Goal: Information Seeking & Learning: Learn about a topic

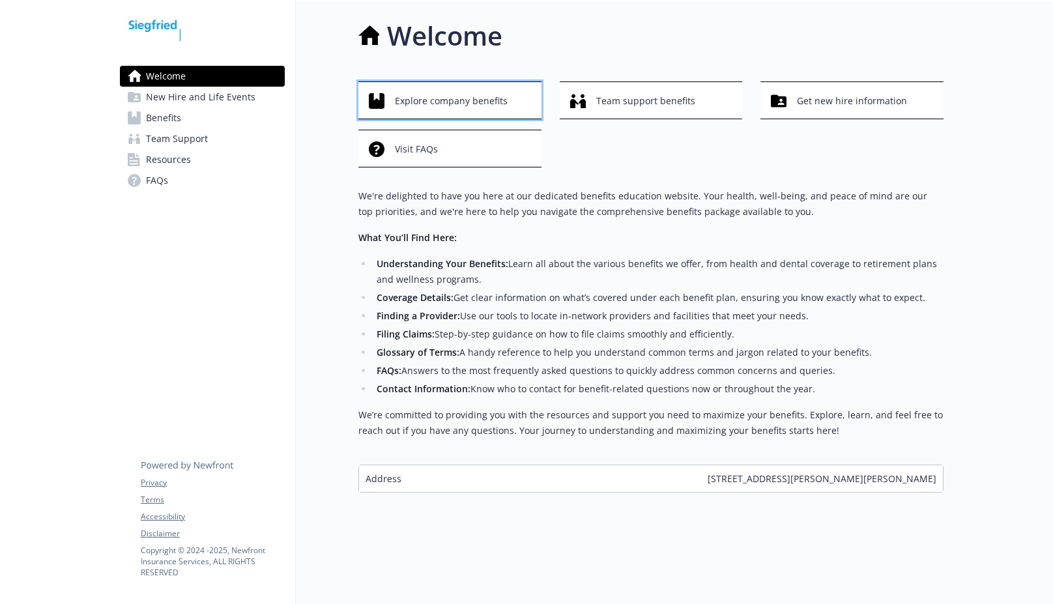
click at [472, 102] on span "Explore company benefits" at bounding box center [451, 101] width 113 height 25
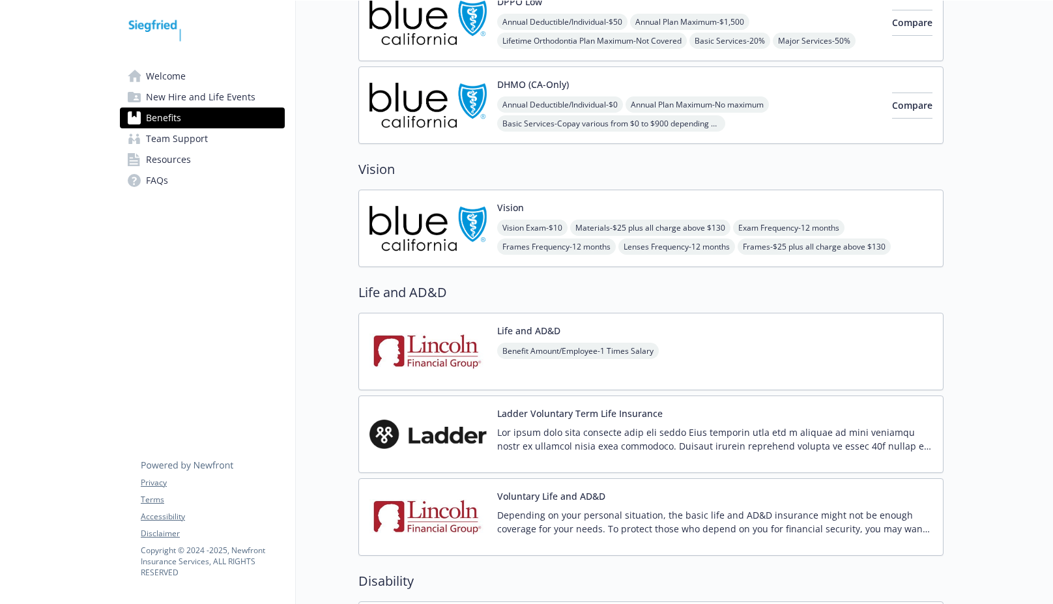
scroll to position [717, 0]
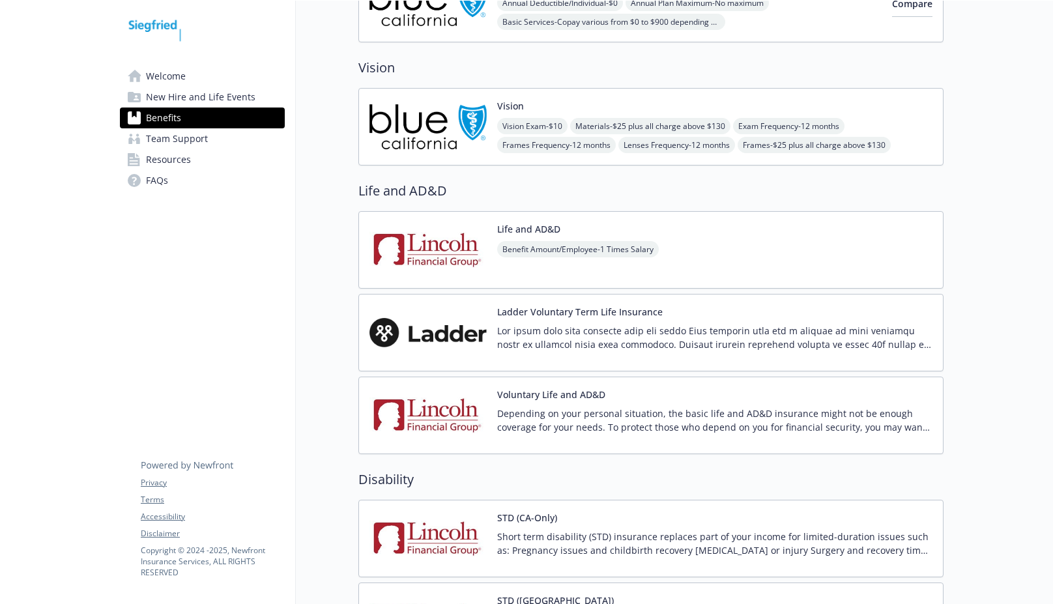
click at [188, 103] on span "New Hire and Life Events" at bounding box center [201, 97] width 110 height 21
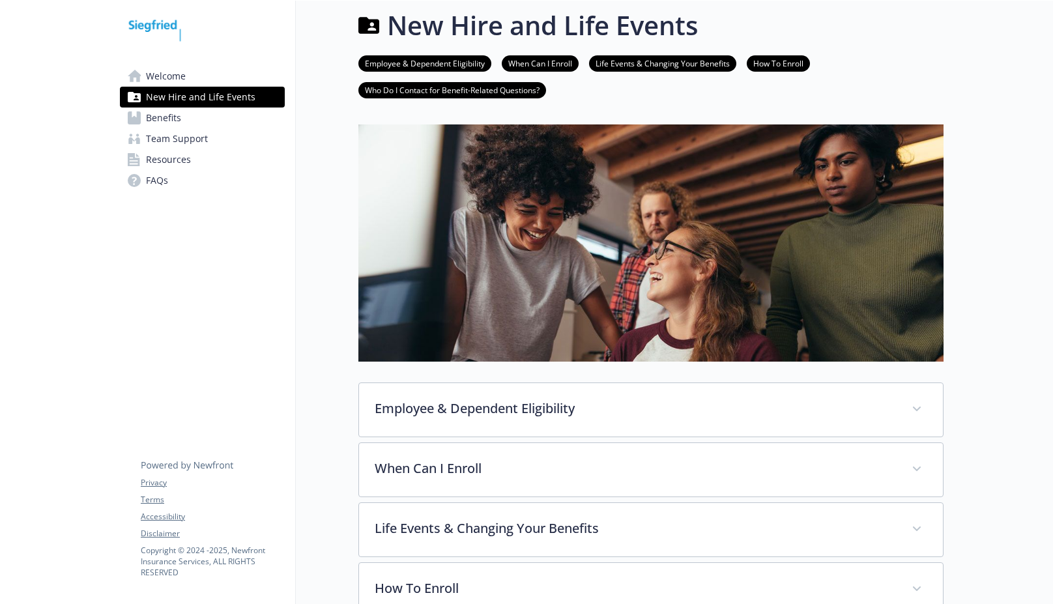
scroll to position [187, 0]
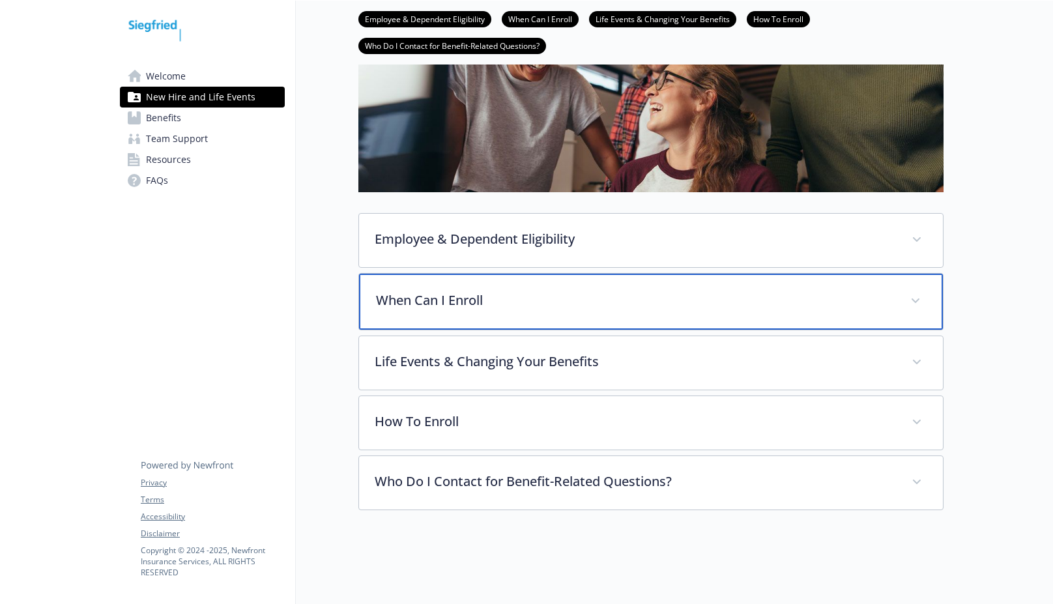
click at [560, 308] on div "When Can I Enroll" at bounding box center [651, 302] width 584 height 56
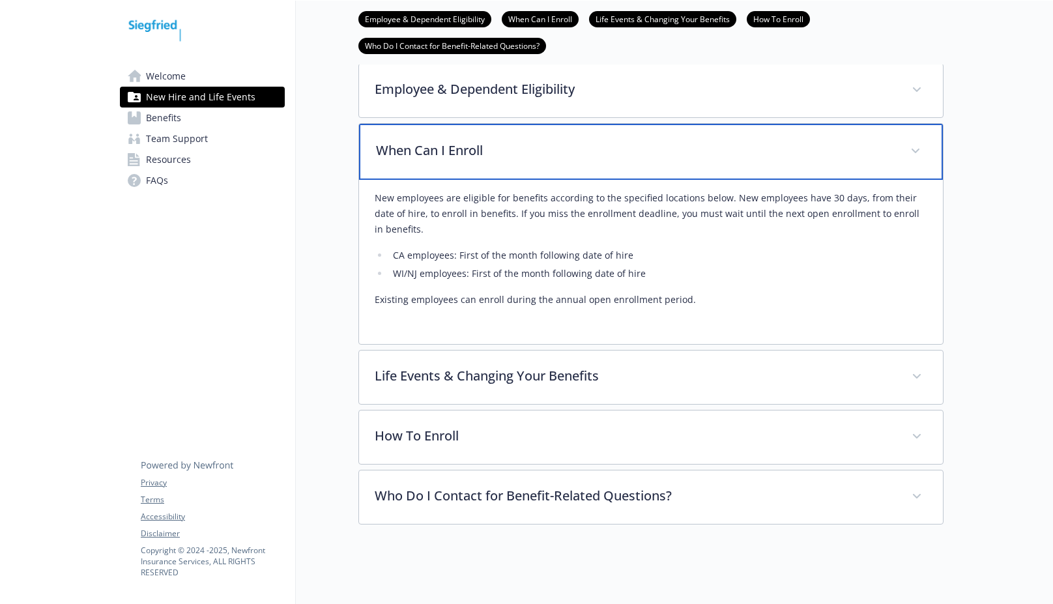
scroll to position [354, 0]
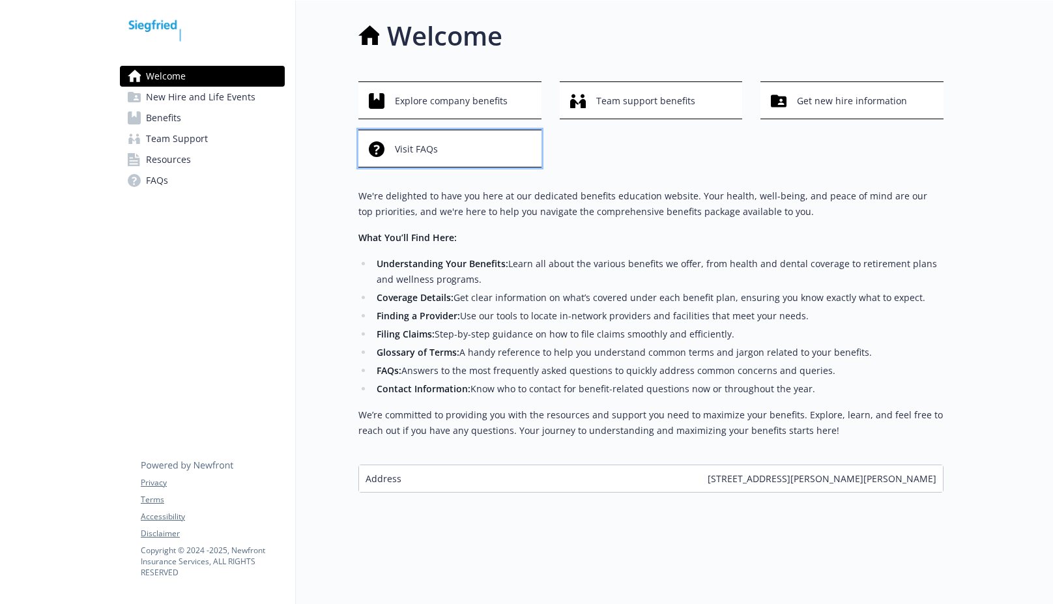
click at [459, 162] on button "Visit FAQs" at bounding box center [450, 149] width 183 height 38
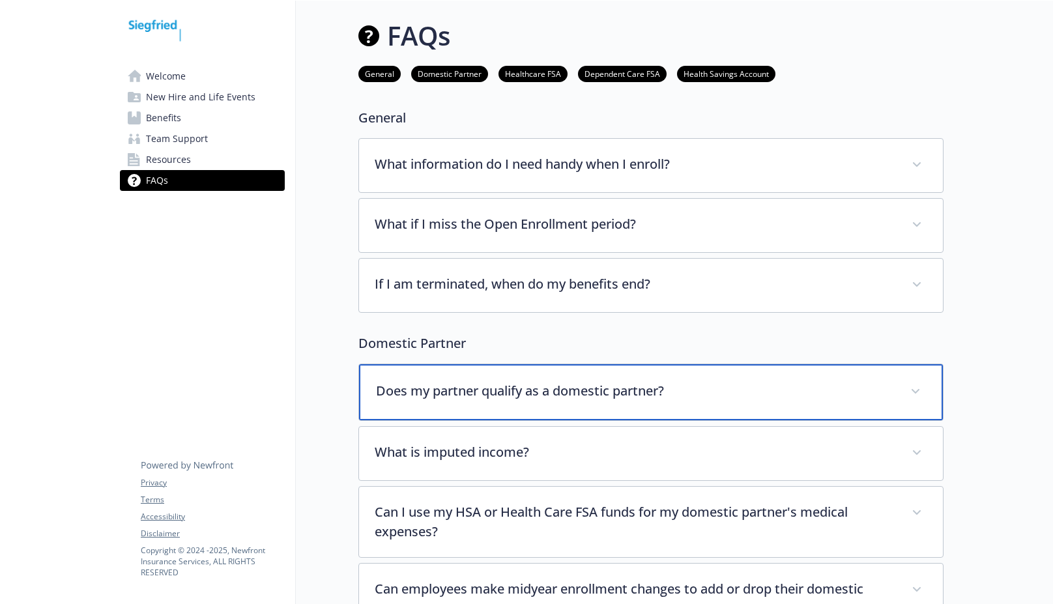
click at [514, 374] on div "Does my partner qualify as a domestic partner?" at bounding box center [651, 392] width 584 height 56
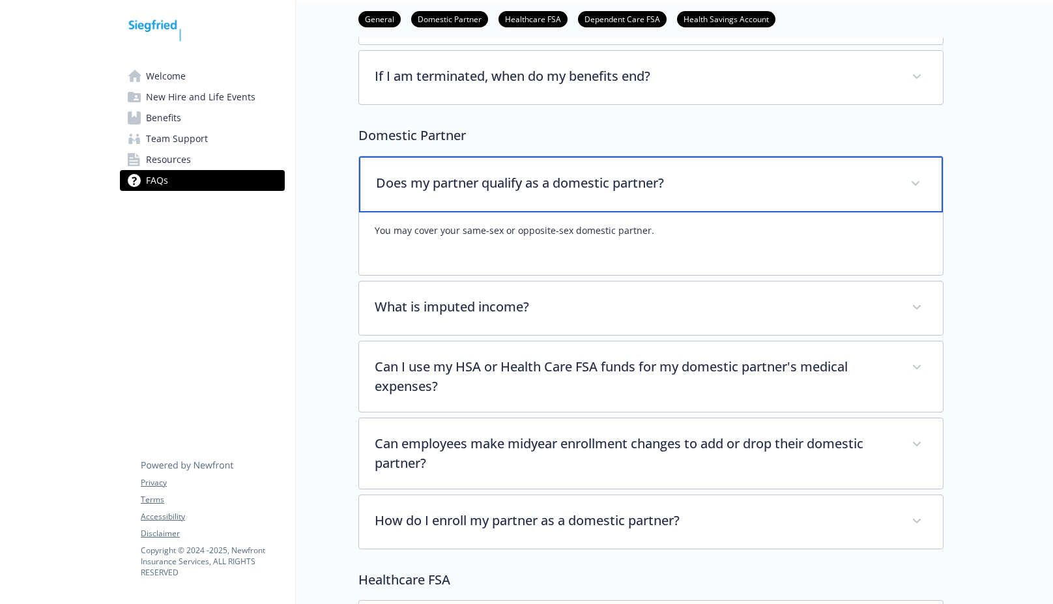
scroll to position [261, 0]
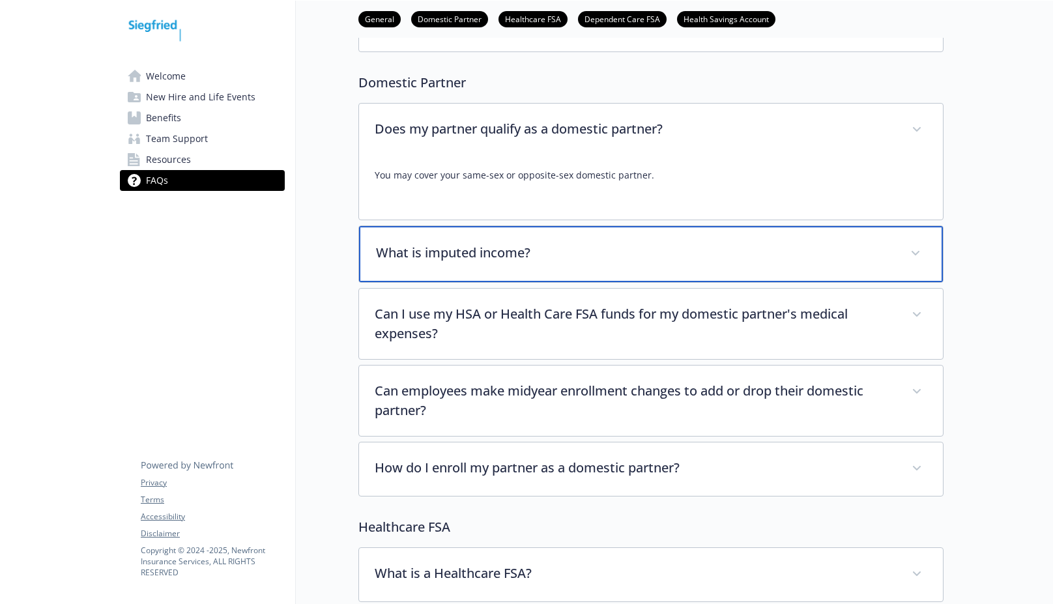
click at [522, 262] on p "What is imputed income?" at bounding box center [635, 253] width 519 height 20
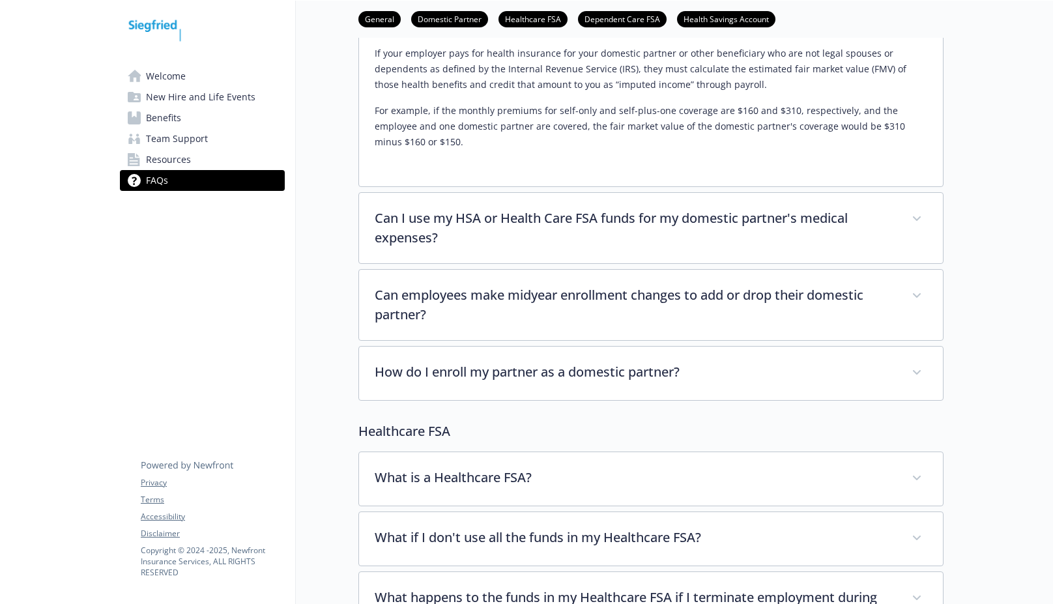
scroll to position [587, 0]
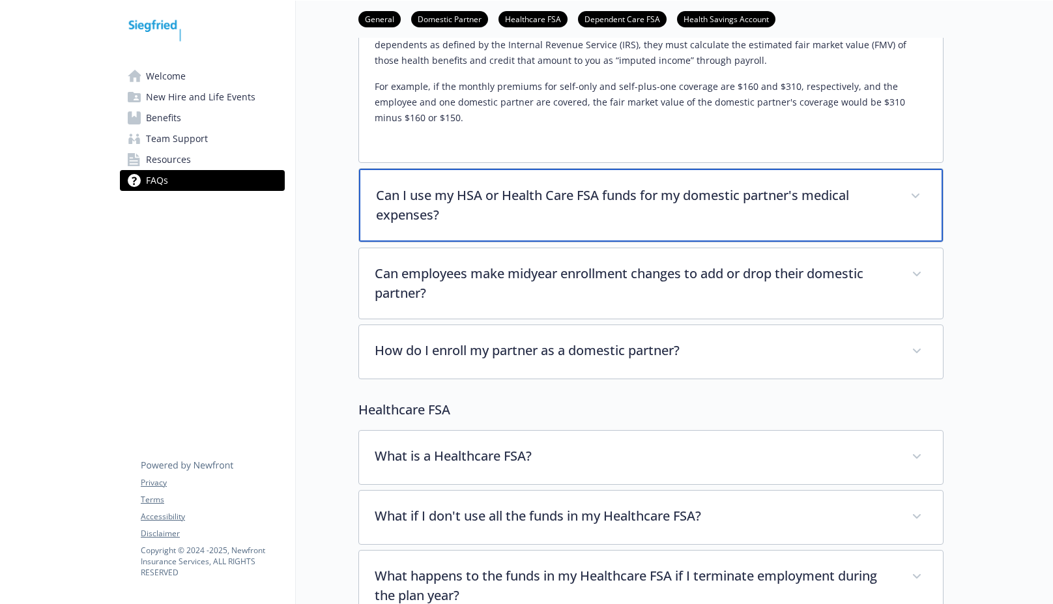
click at [527, 226] on div "Can I use my HSA or Health Care FSA funds for my domestic partner's medical exp…" at bounding box center [651, 205] width 584 height 73
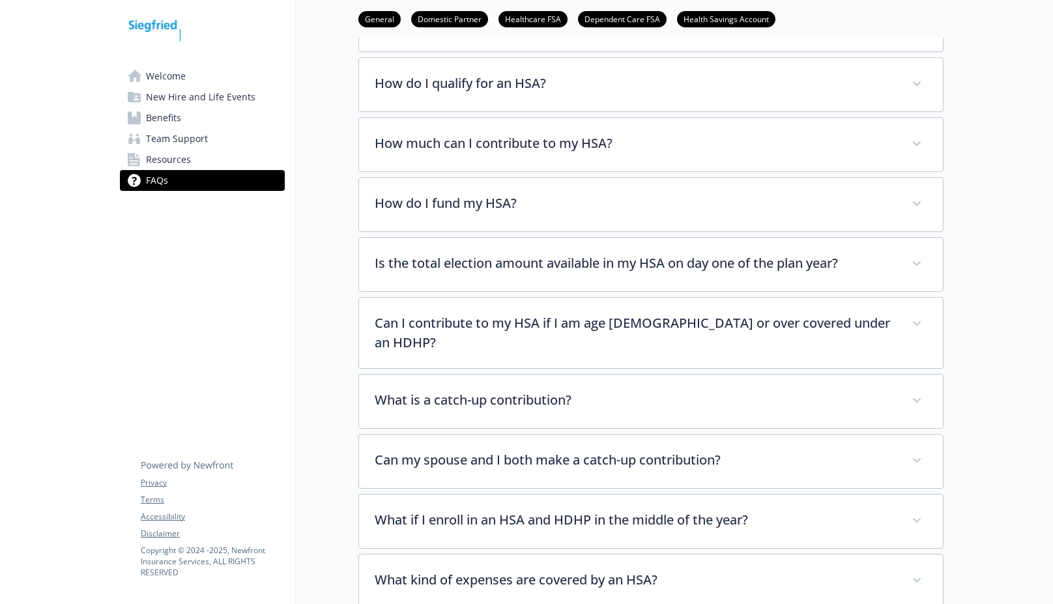
scroll to position [2021, 0]
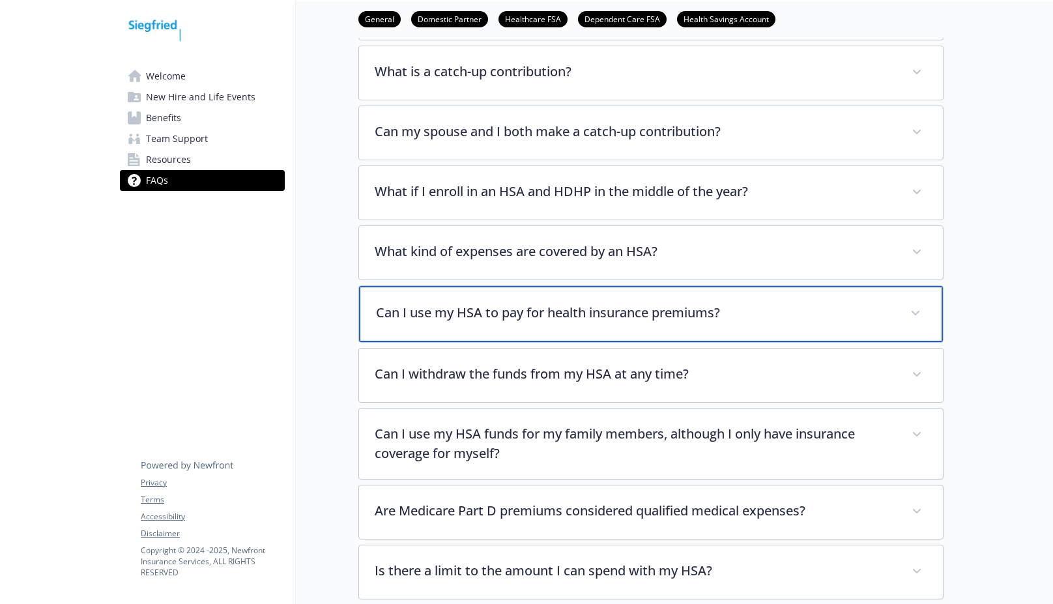
click at [554, 303] on p "Can I use my HSA to pay for health insurance premiums?" at bounding box center [635, 313] width 519 height 20
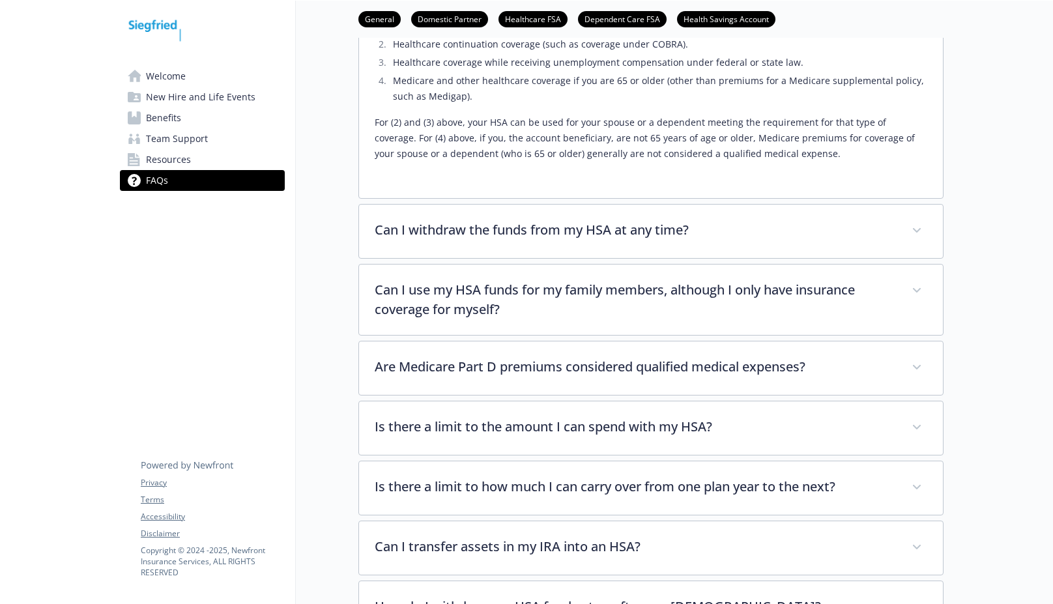
scroll to position [2412, 0]
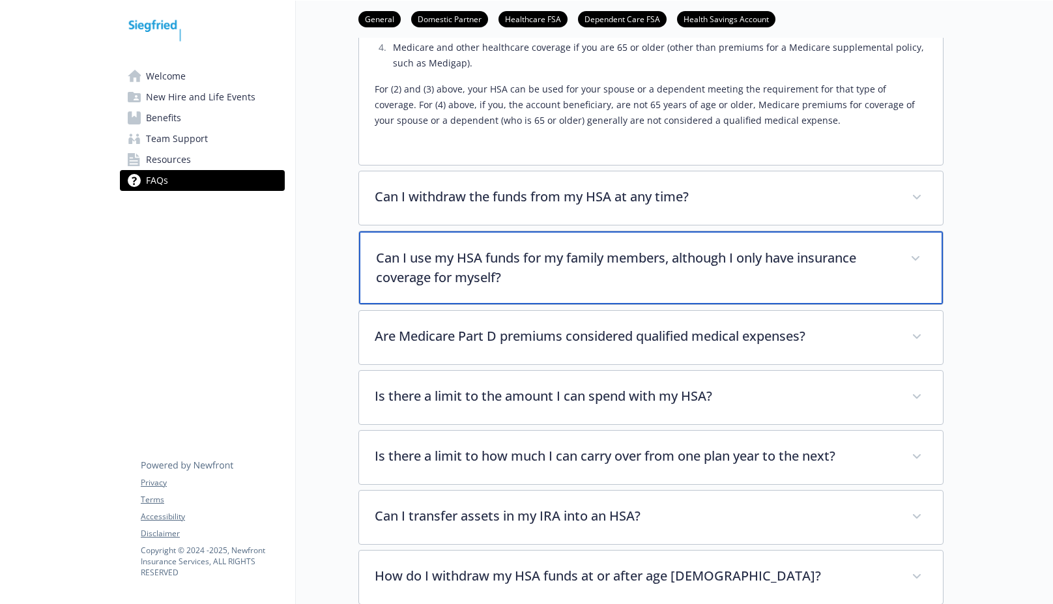
click at [581, 262] on p "Can I use my HSA funds for my family members, although I only have insurance co…" at bounding box center [635, 267] width 519 height 39
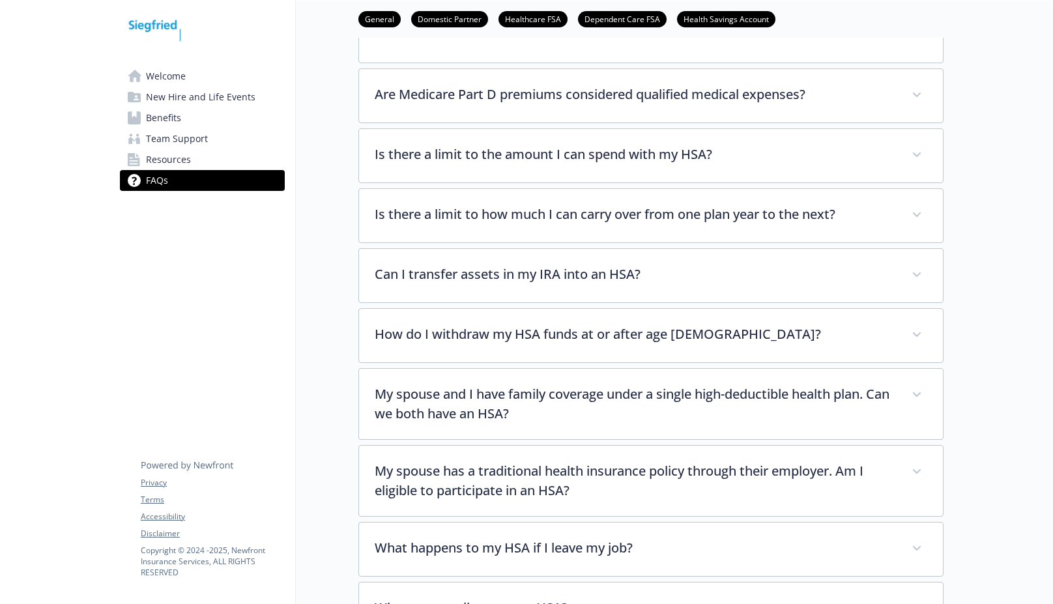
scroll to position [2803, 0]
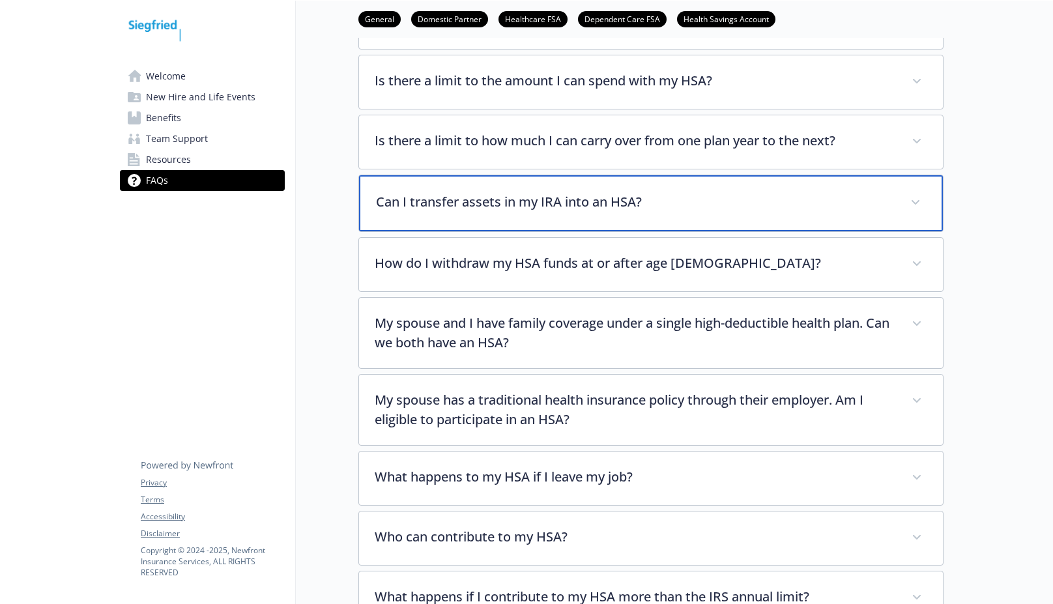
click at [541, 192] on p "Can I transfer assets in my IRA into an HSA?" at bounding box center [635, 202] width 519 height 20
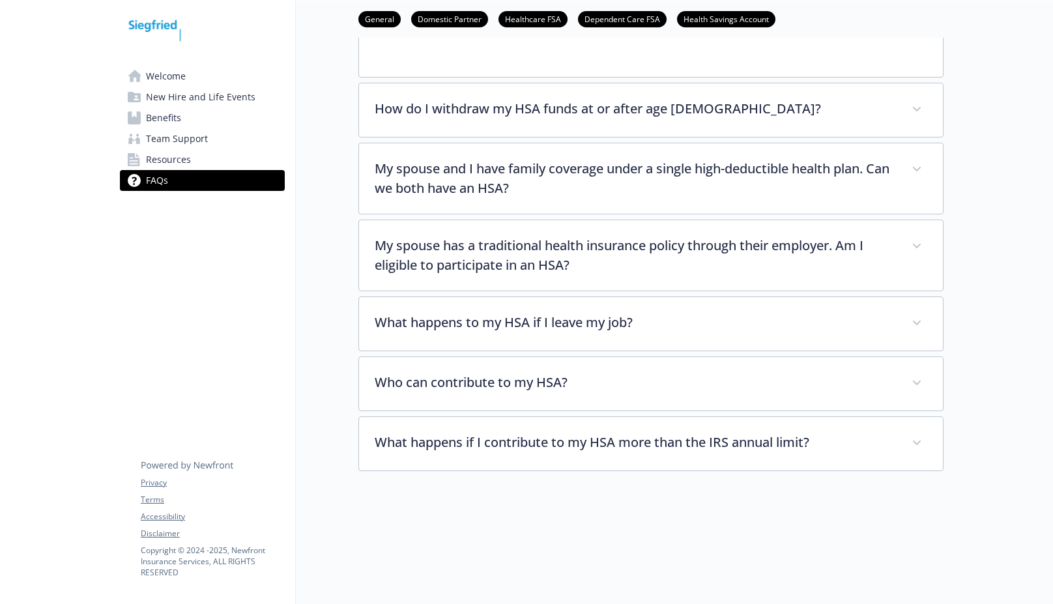
scroll to position [3129, 0]
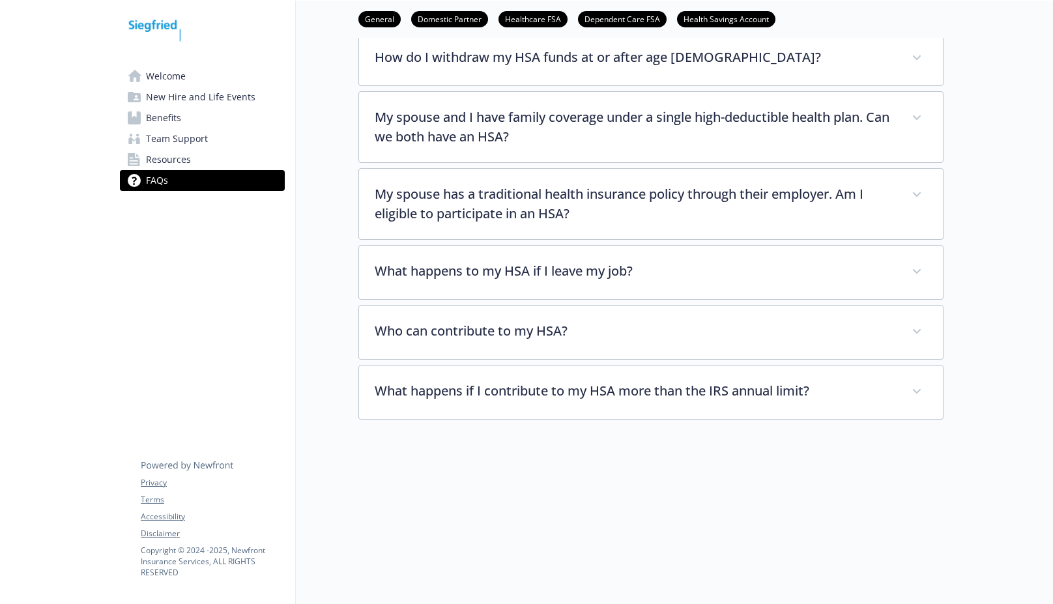
click at [176, 138] on span "Team Support" at bounding box center [177, 138] width 62 height 21
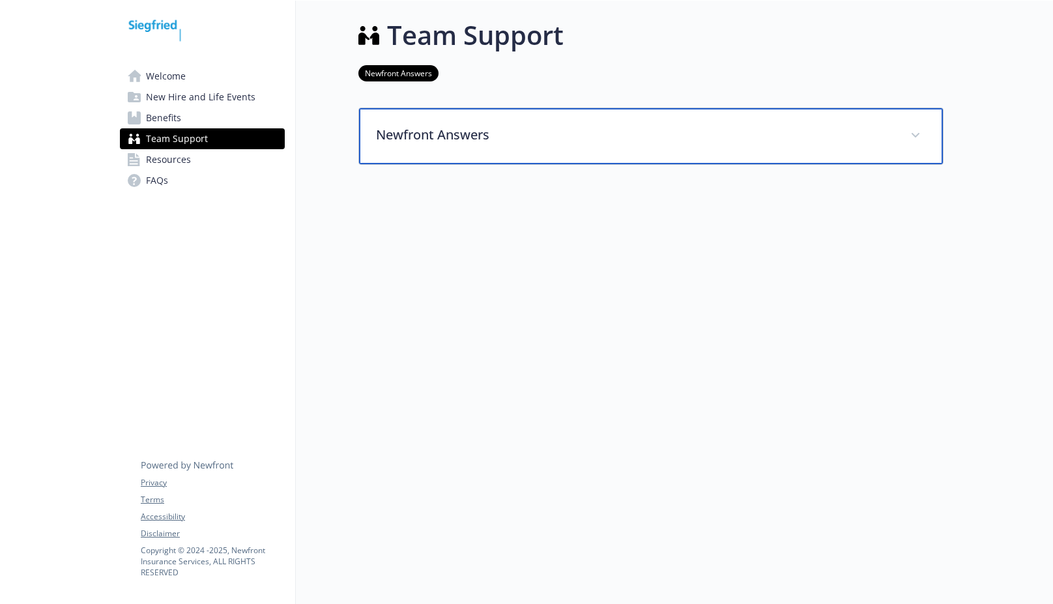
click at [463, 128] on p "Newfront Answers" at bounding box center [635, 135] width 519 height 20
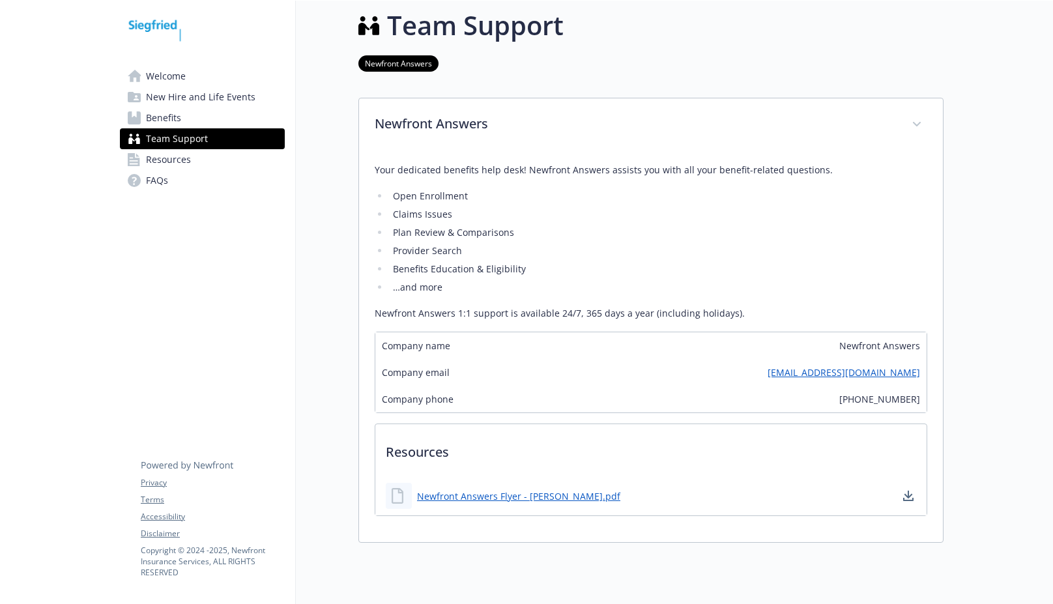
click at [168, 75] on span "Welcome" at bounding box center [166, 76] width 40 height 21
